Goal: Task Accomplishment & Management: Use online tool/utility

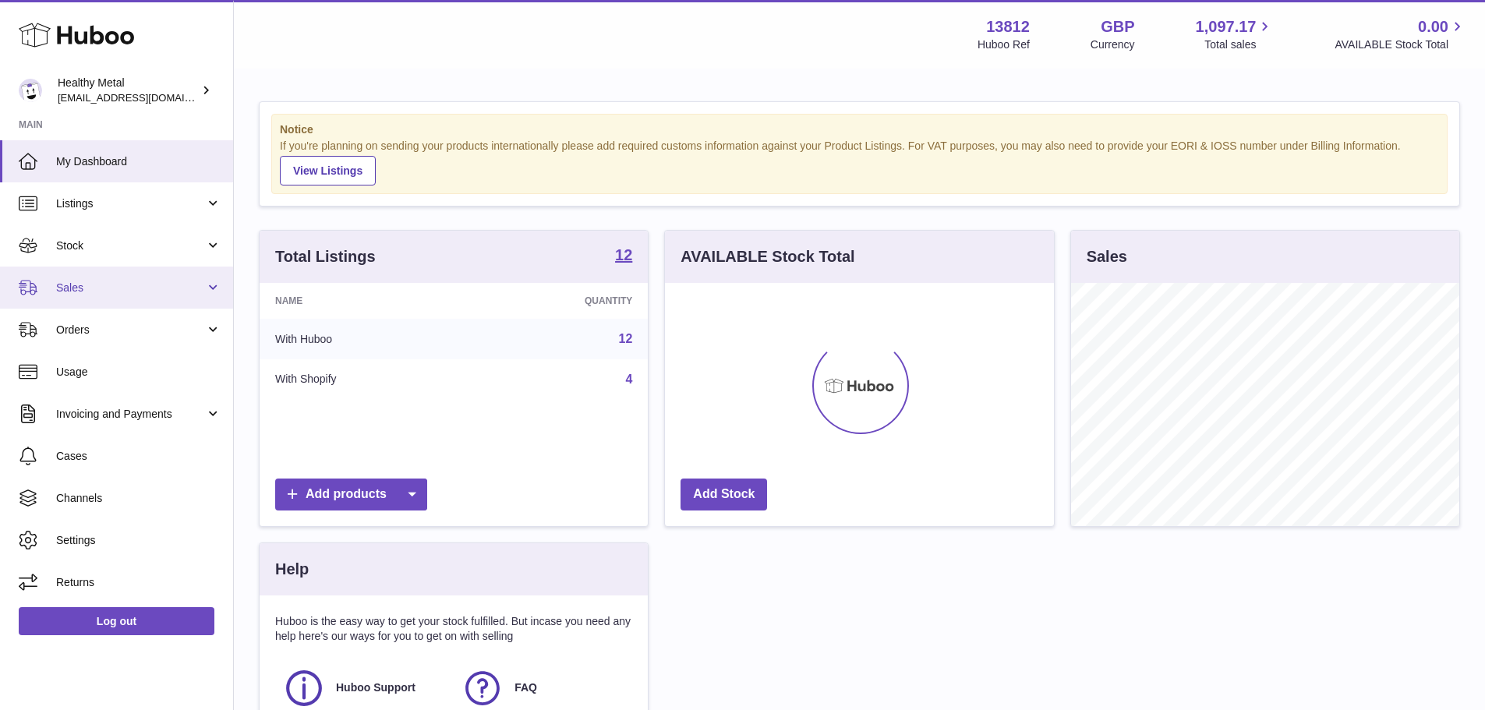
scroll to position [243, 389]
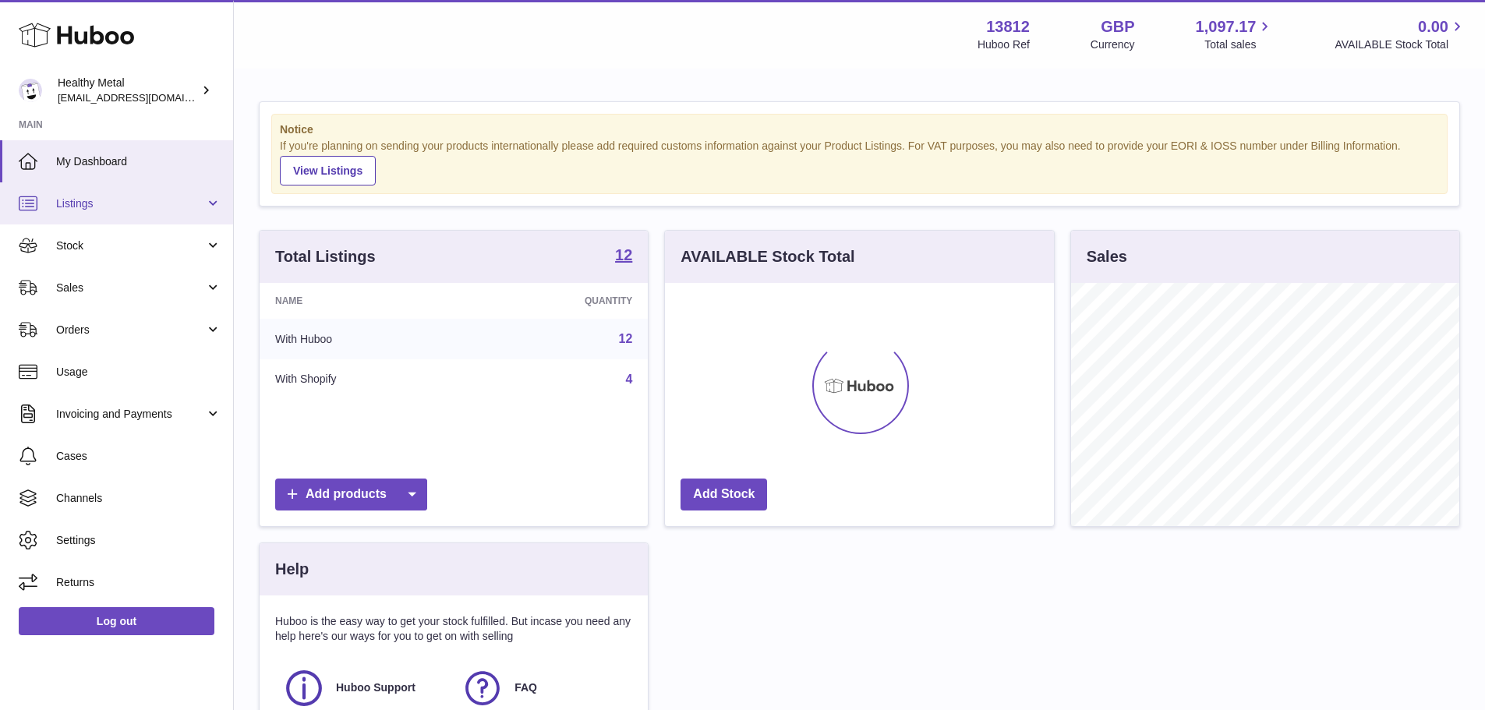
click at [132, 198] on span "Listings" at bounding box center [130, 203] width 149 height 15
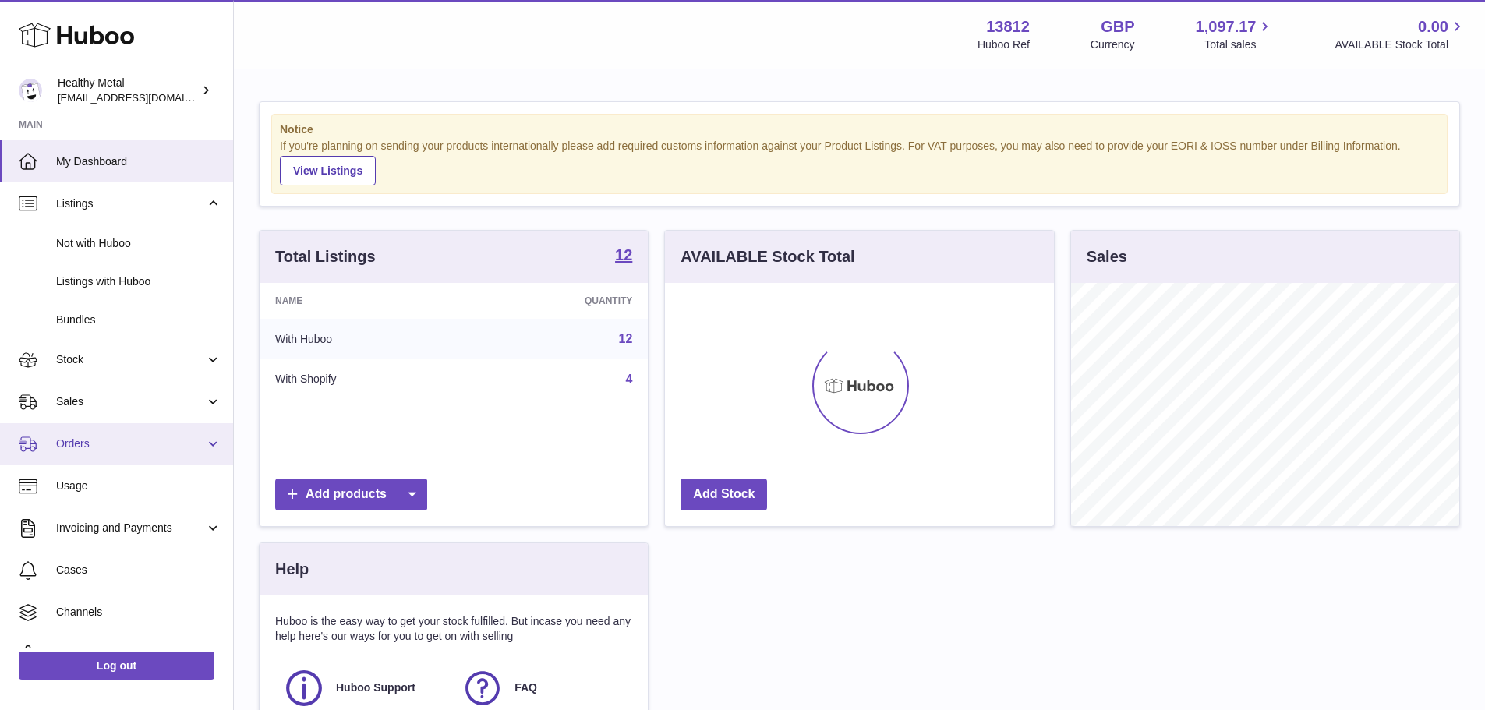
click at [197, 441] on span "Orders" at bounding box center [130, 443] width 149 height 15
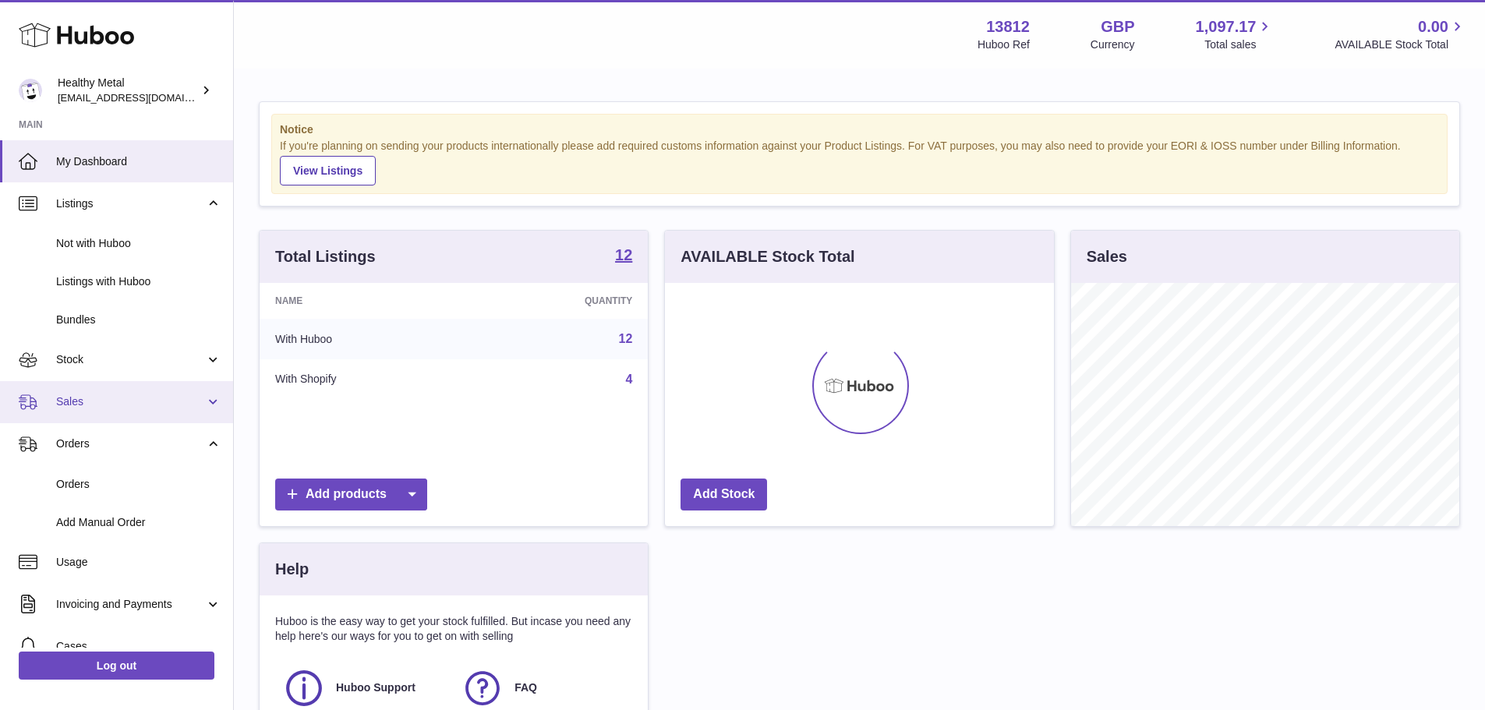
click at [111, 400] on span "Sales" at bounding box center [130, 401] width 149 height 15
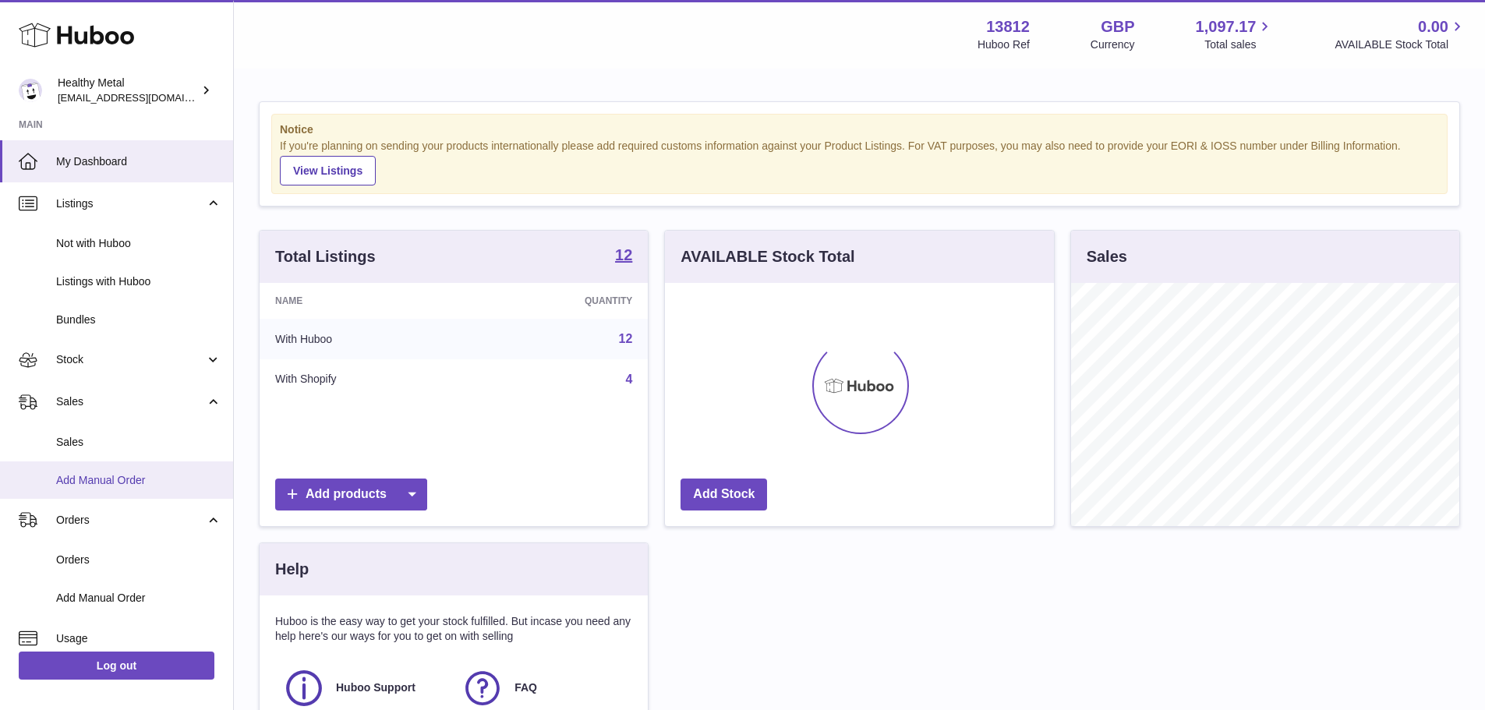
click at [133, 483] on span "Add Manual Order" at bounding box center [138, 480] width 165 height 15
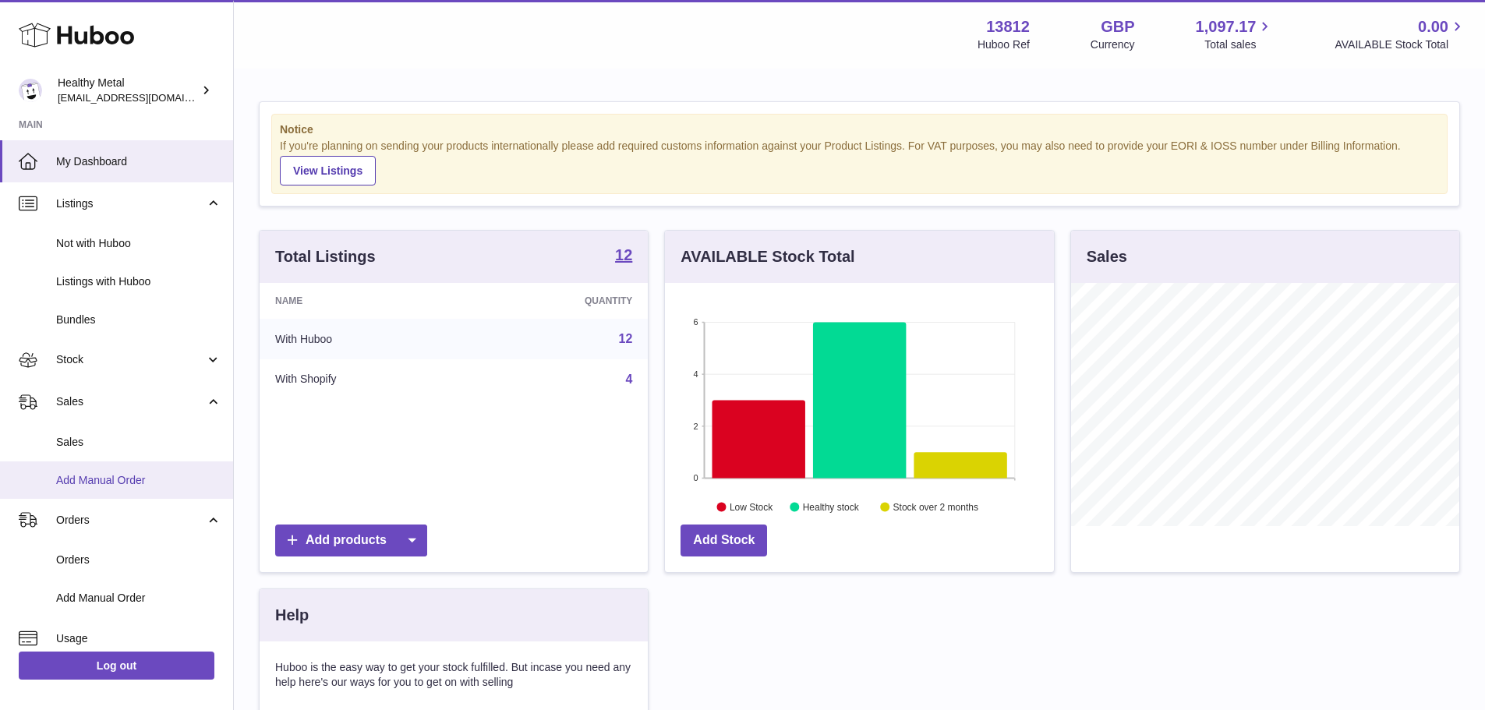
scroll to position [779131, 778986]
click at [161, 480] on span "Add Manual Order" at bounding box center [138, 480] width 165 height 15
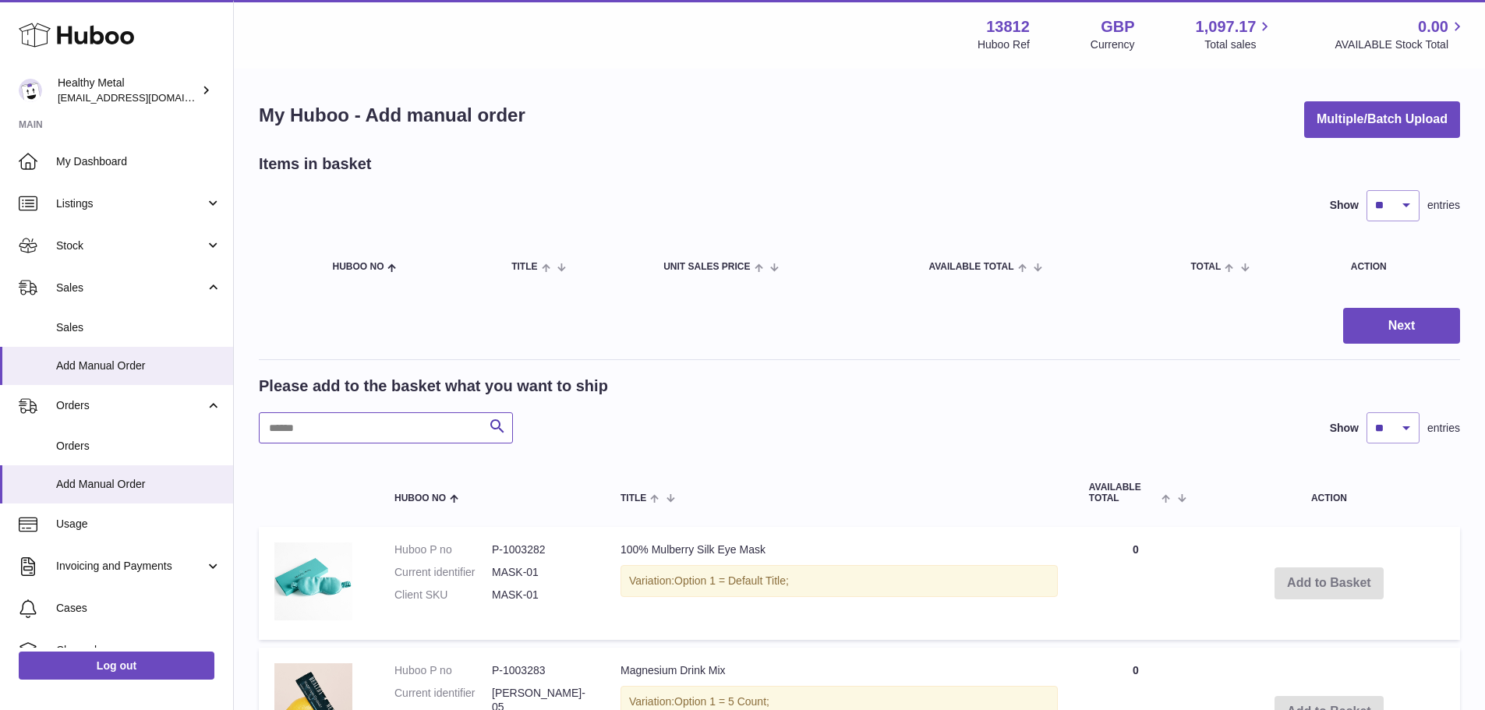
click at [306, 433] on input "text" at bounding box center [386, 427] width 254 height 31
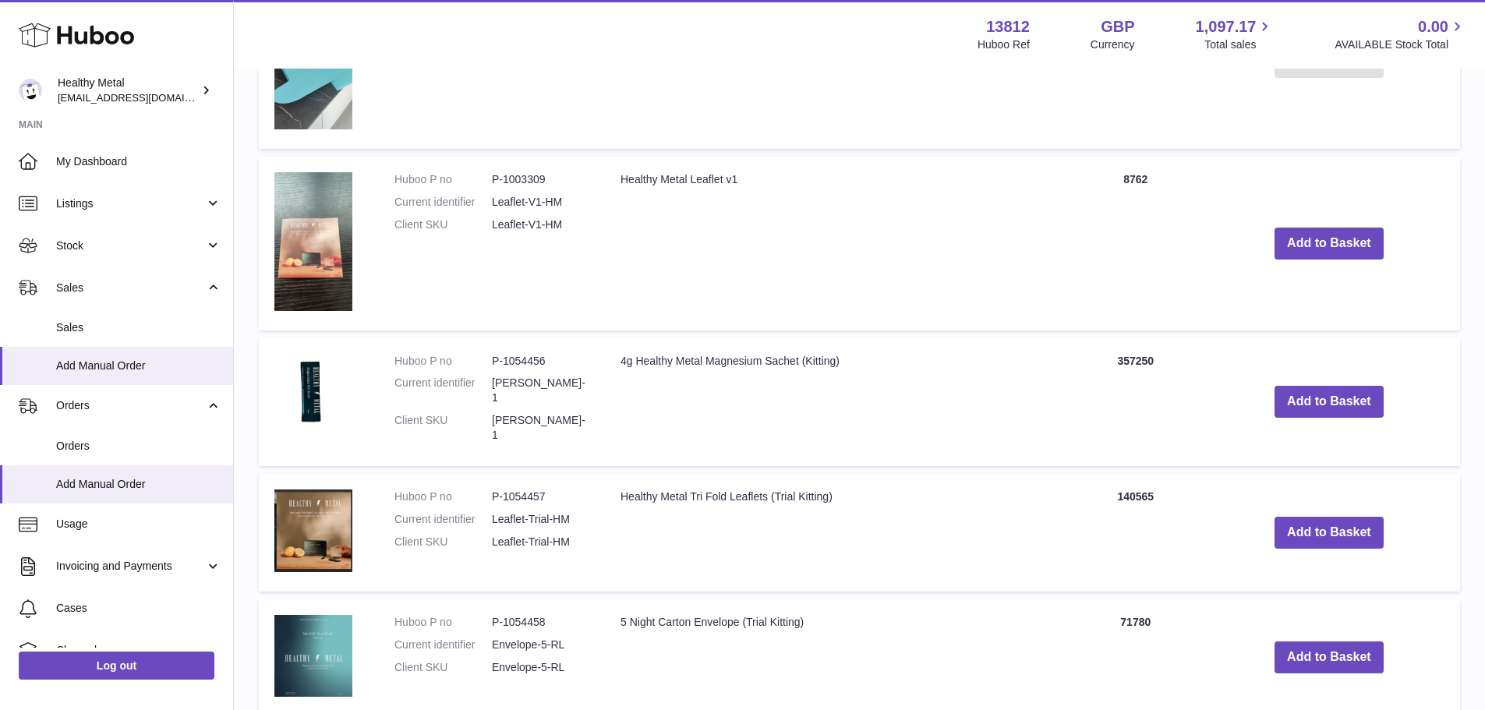
scroll to position [1169, 0]
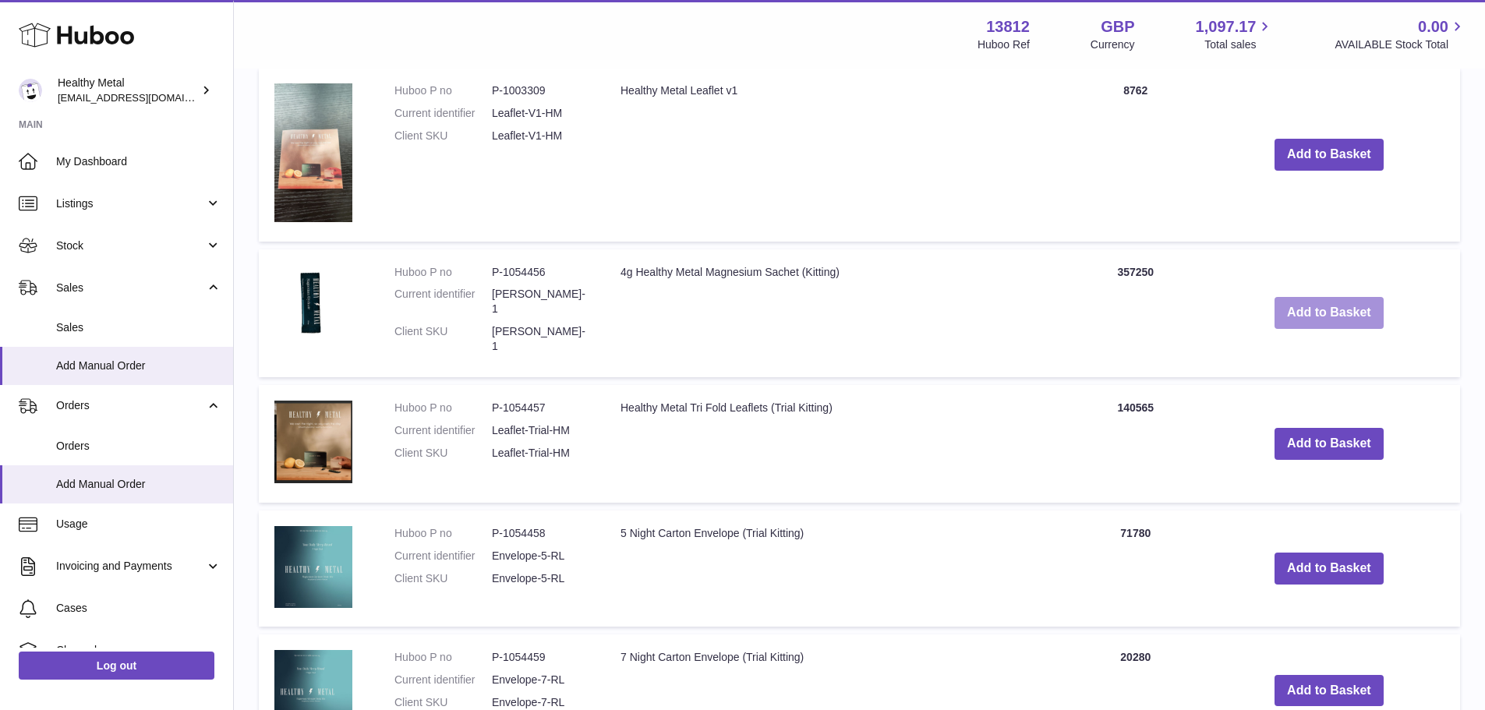
click at [1316, 297] on button "Add to Basket" at bounding box center [1328, 313] width 109 height 32
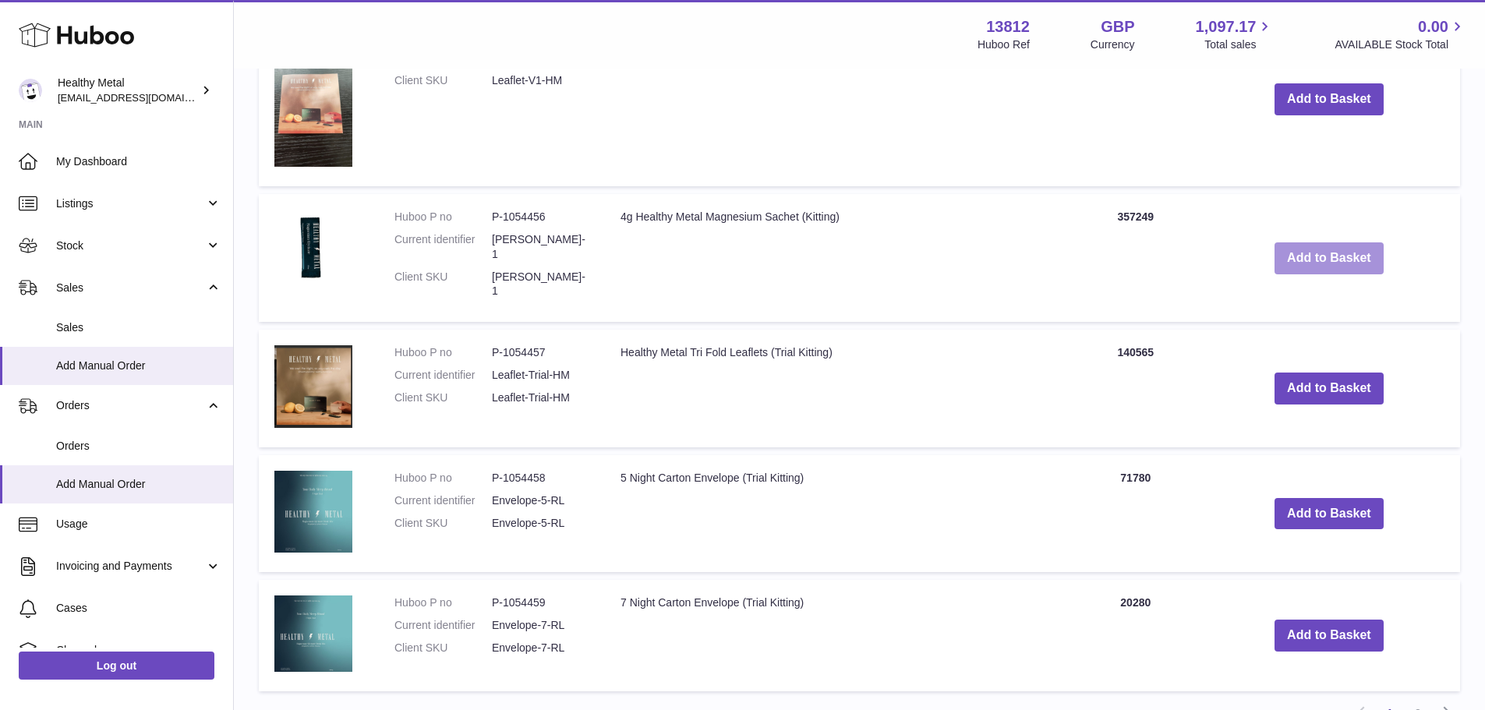
scroll to position [1373, 0]
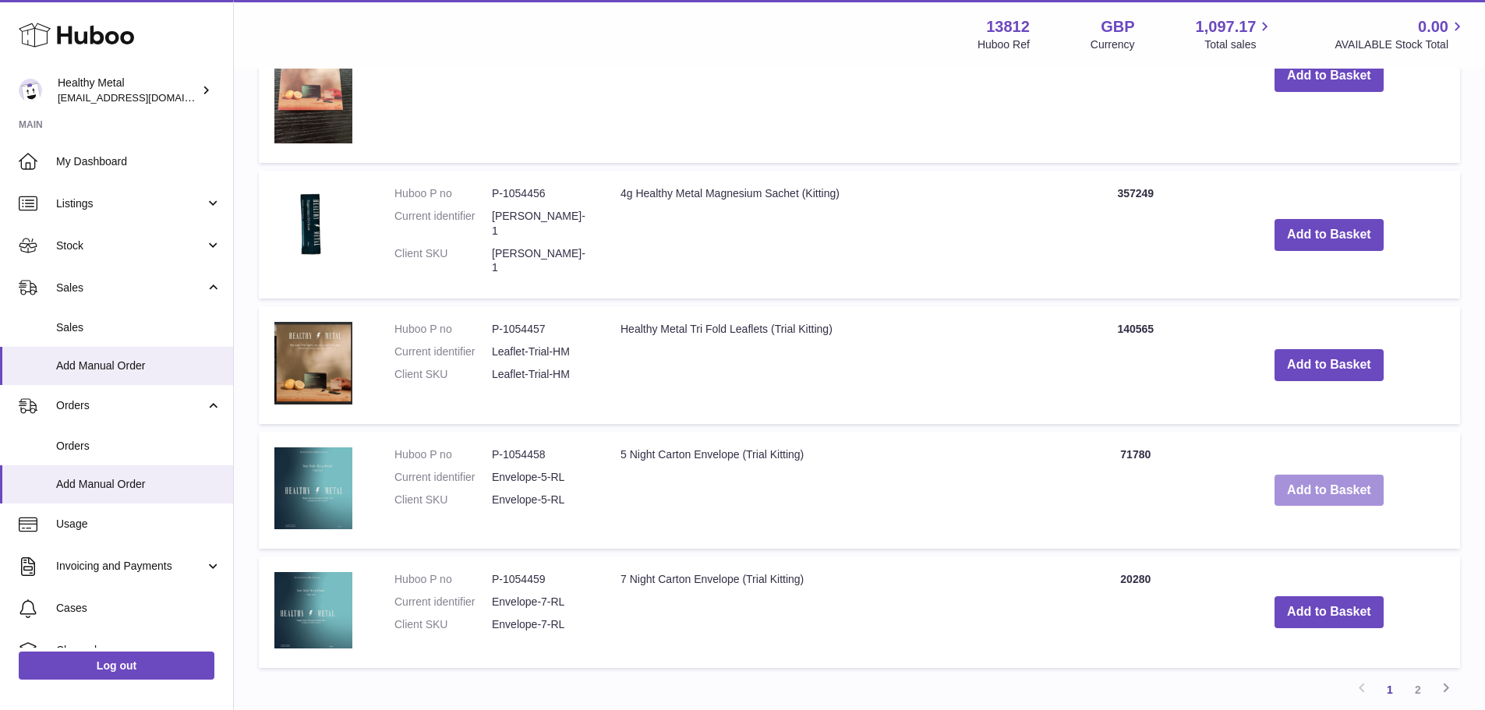
click at [1313, 475] on button "Add to Basket" at bounding box center [1328, 491] width 109 height 32
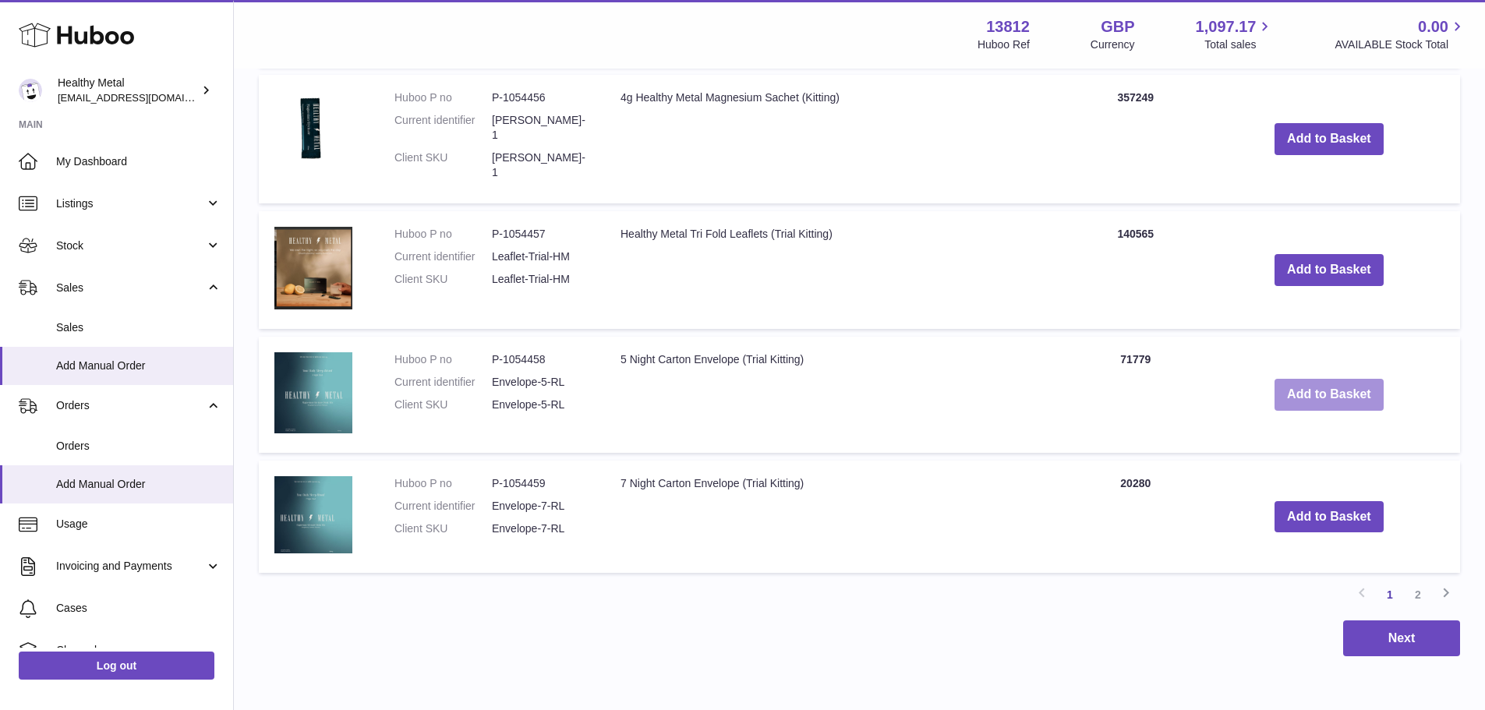
scroll to position [1598, 0]
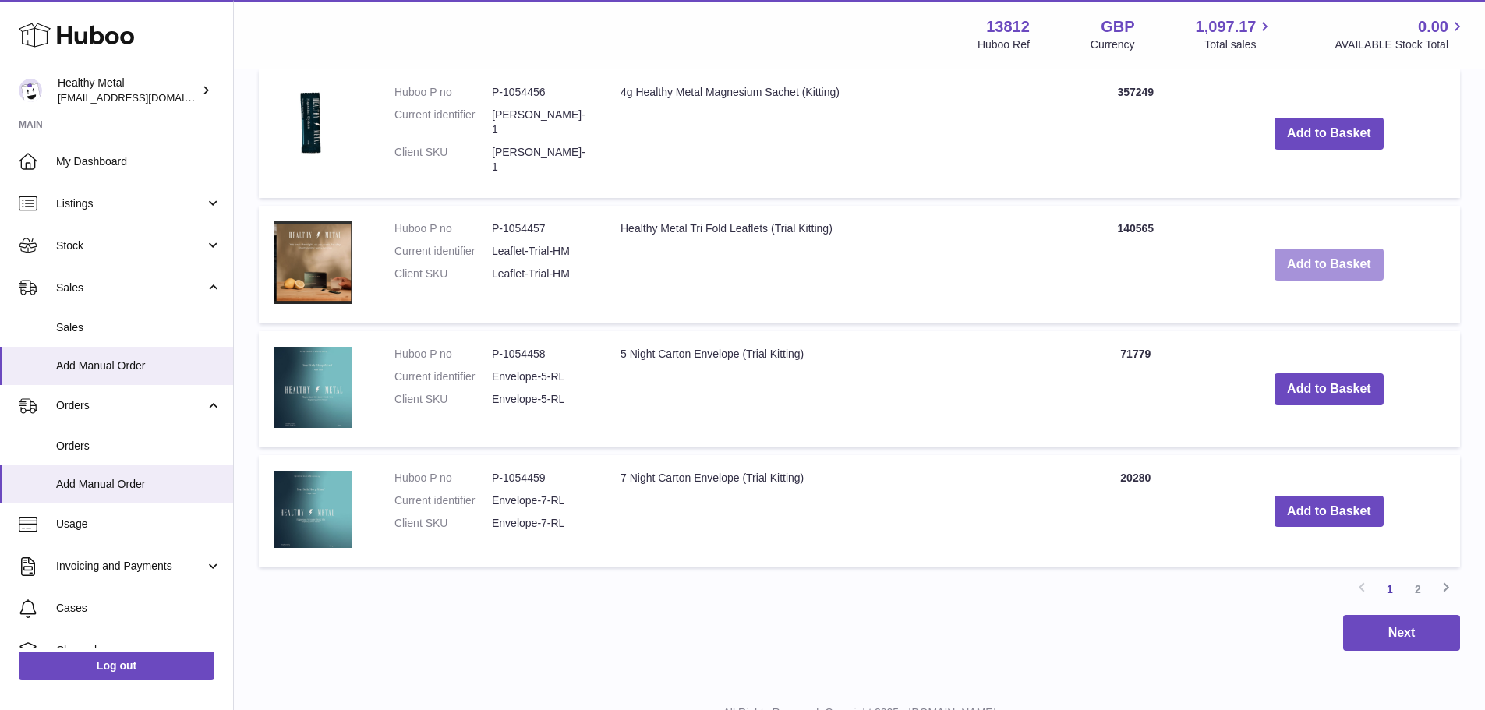
click at [1328, 249] on button "Add to Basket" at bounding box center [1328, 265] width 109 height 32
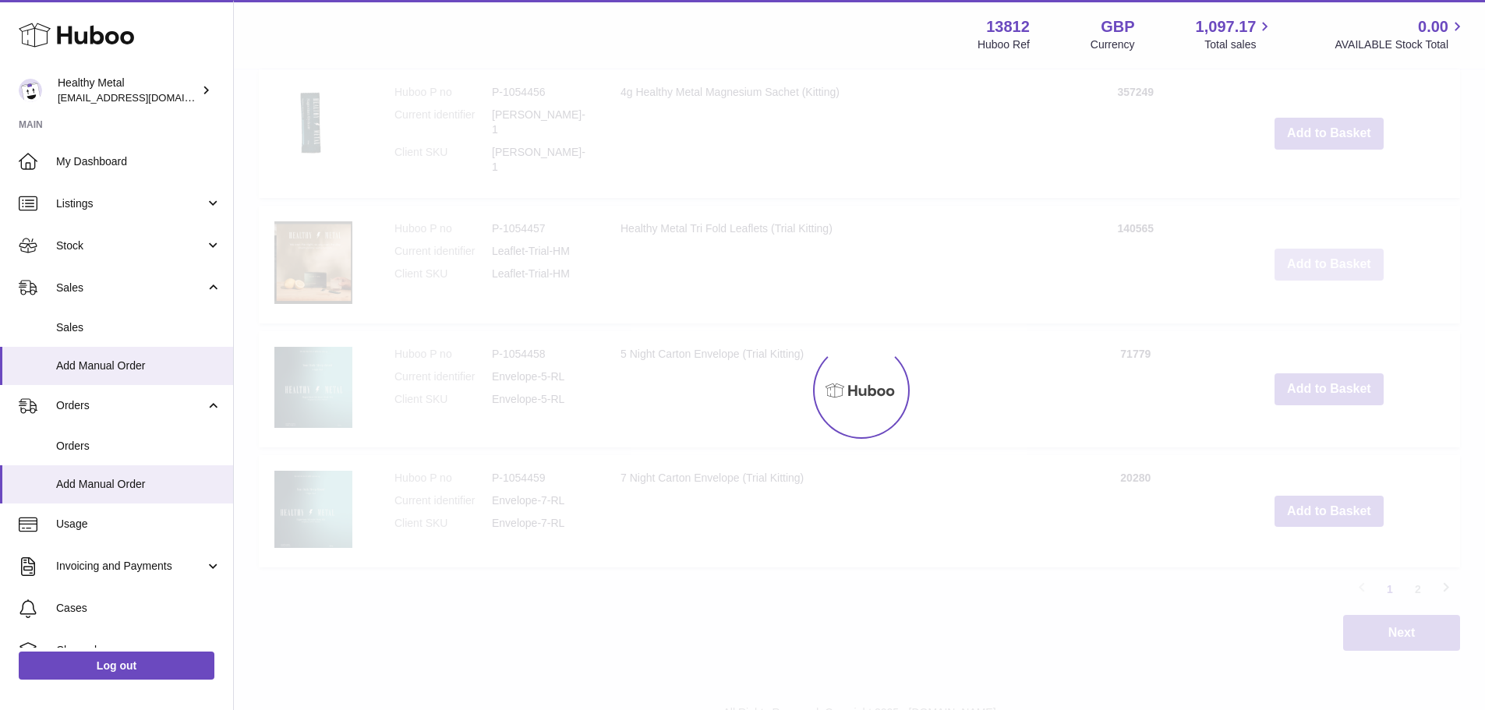
scroll to position [1724, 0]
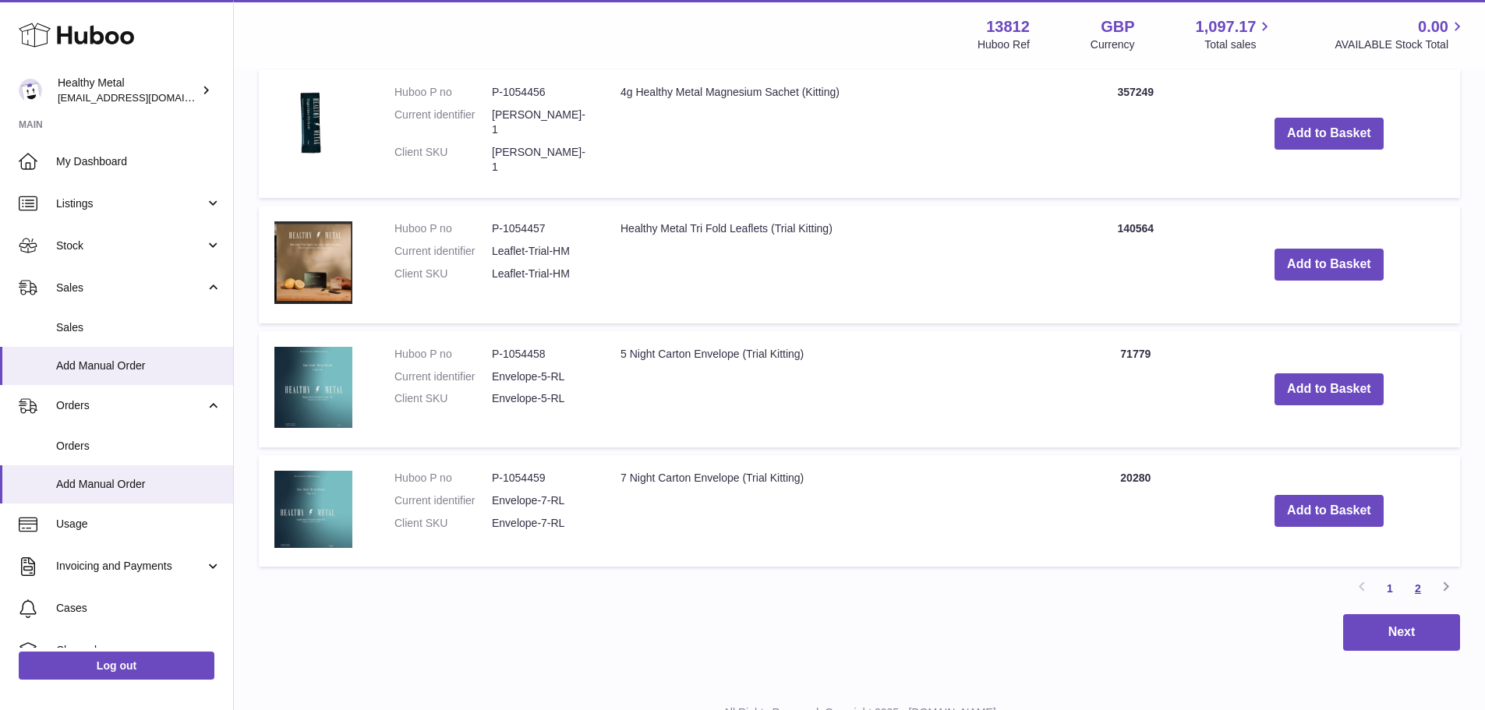
click at [1420, 574] on link "2" at bounding box center [1418, 588] width 28 height 28
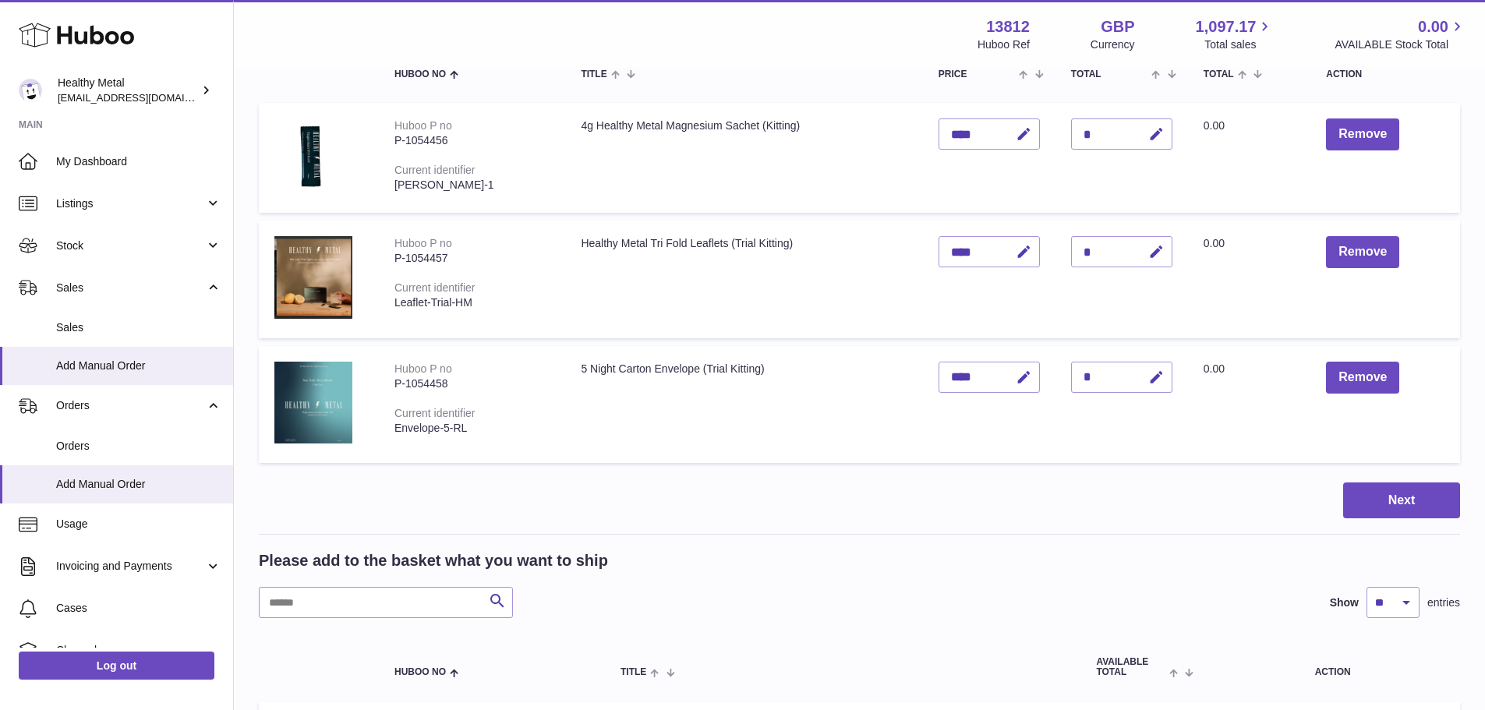
scroll to position [234, 0]
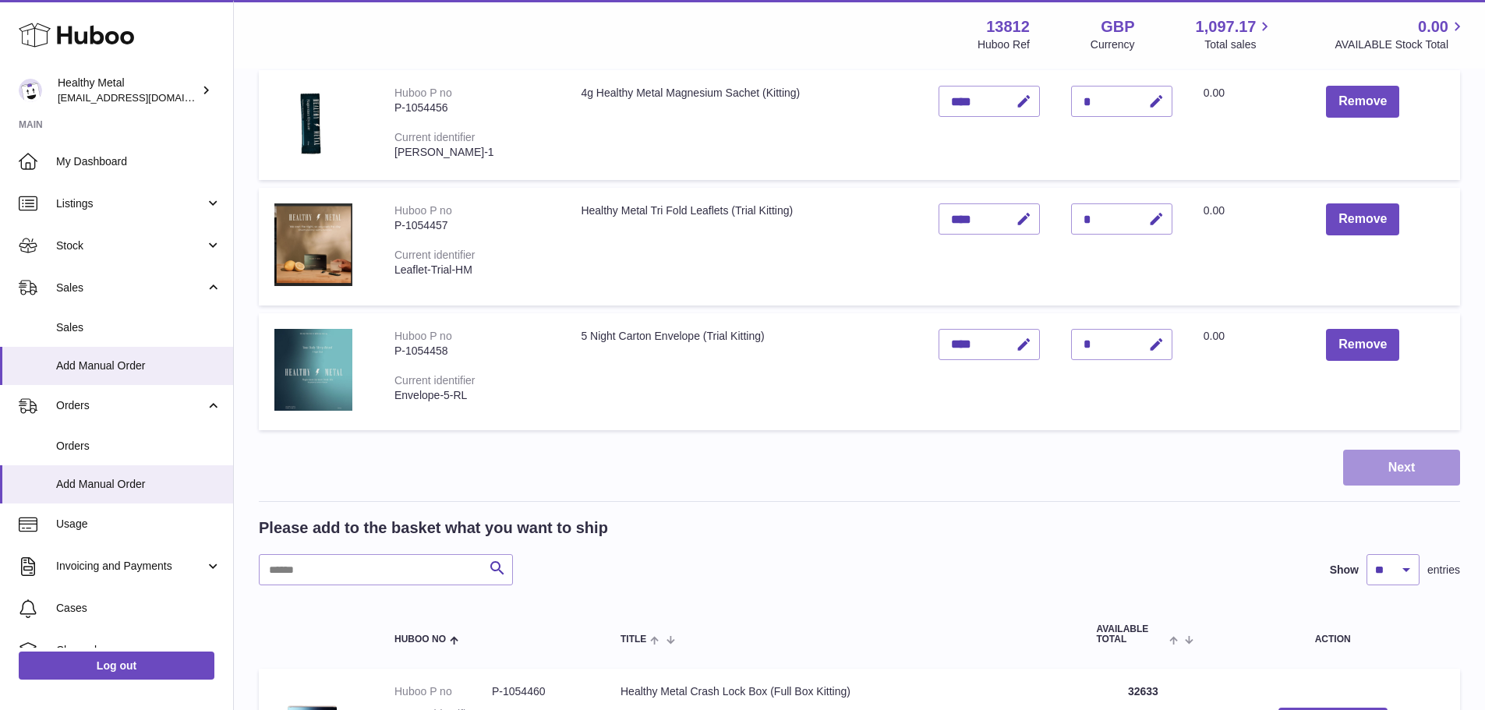
click at [1368, 465] on button "Next" at bounding box center [1401, 468] width 117 height 37
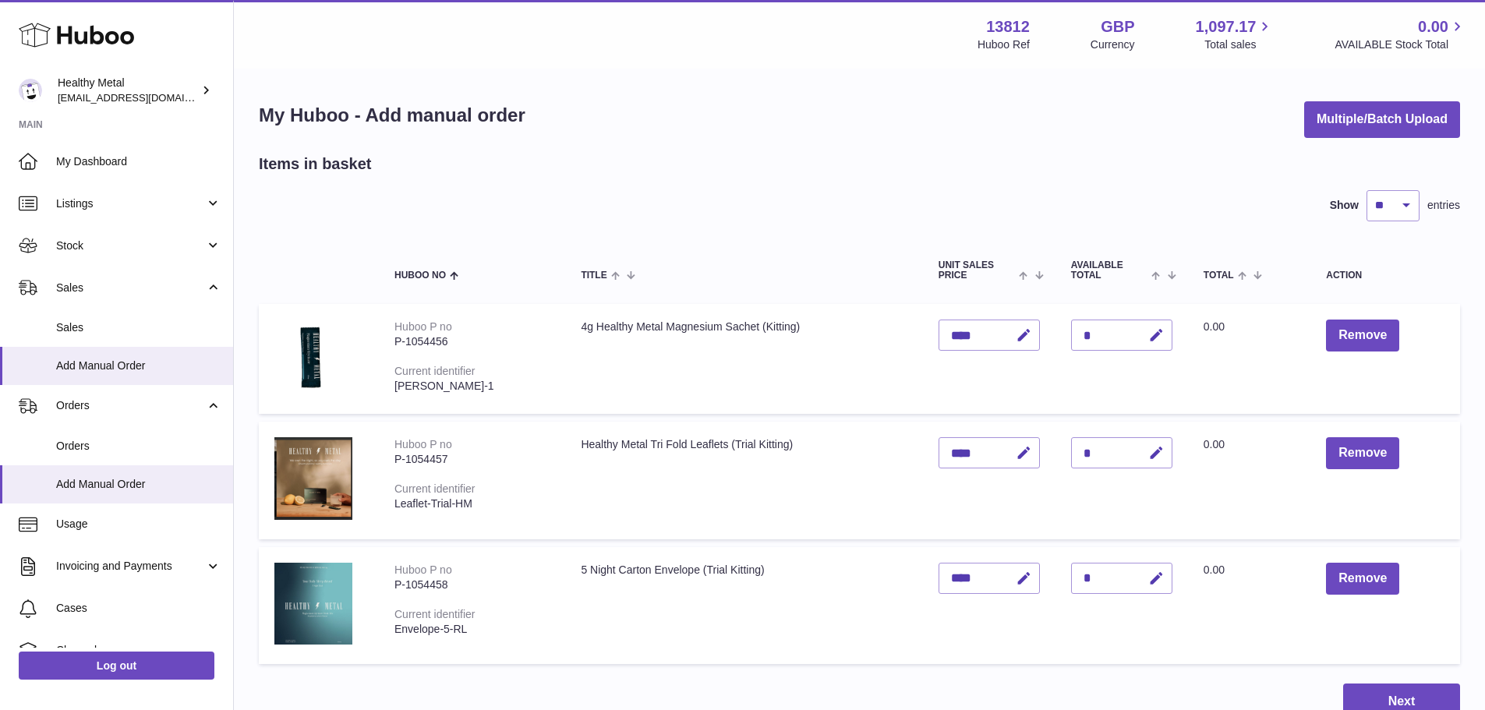
click at [1171, 339] on button "button" at bounding box center [1154, 336] width 37 height 32
